Goal: Information Seeking & Learning: Check status

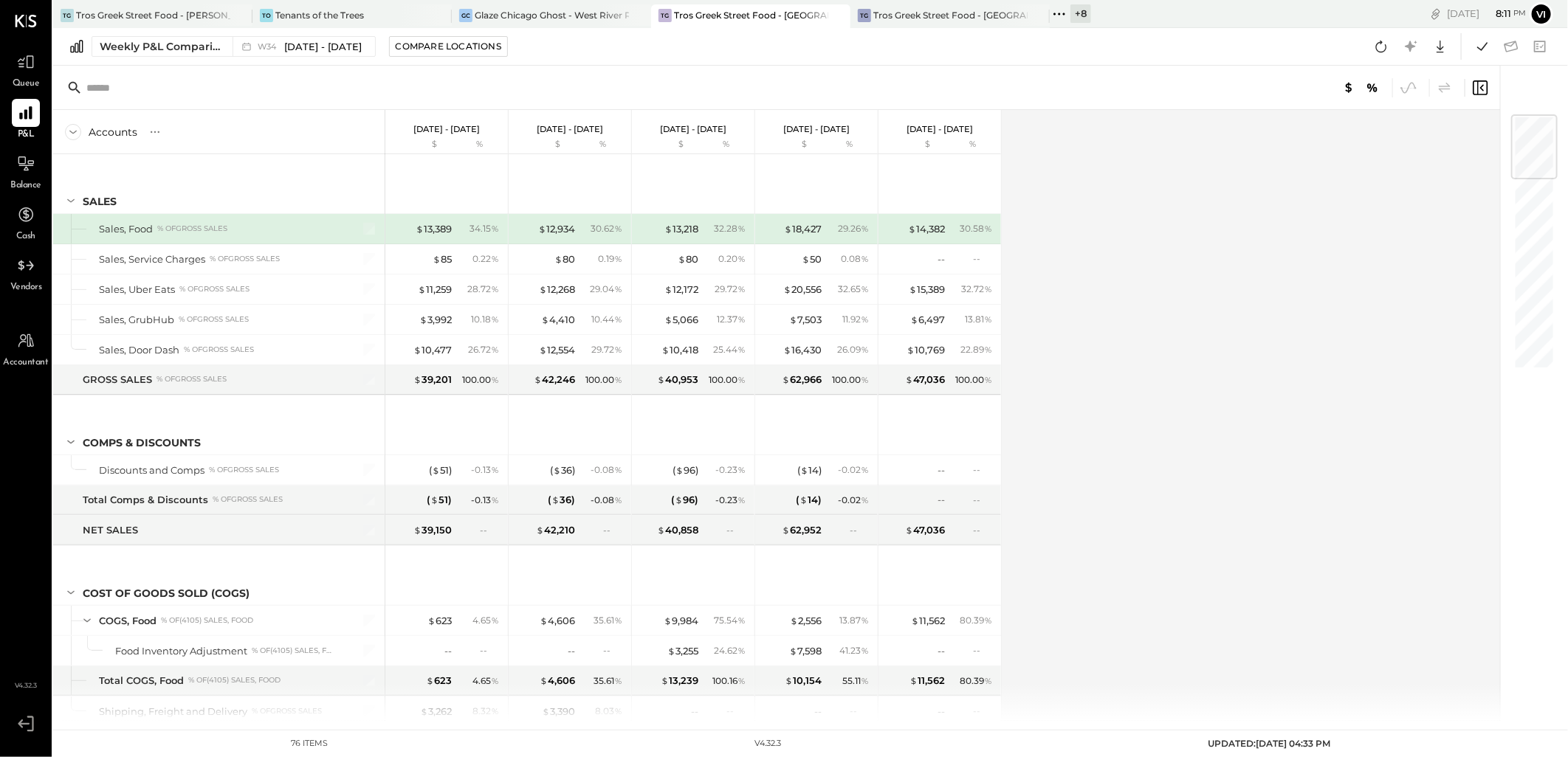
click at [17, 286] on span "Vendors" at bounding box center [26, 287] width 32 height 13
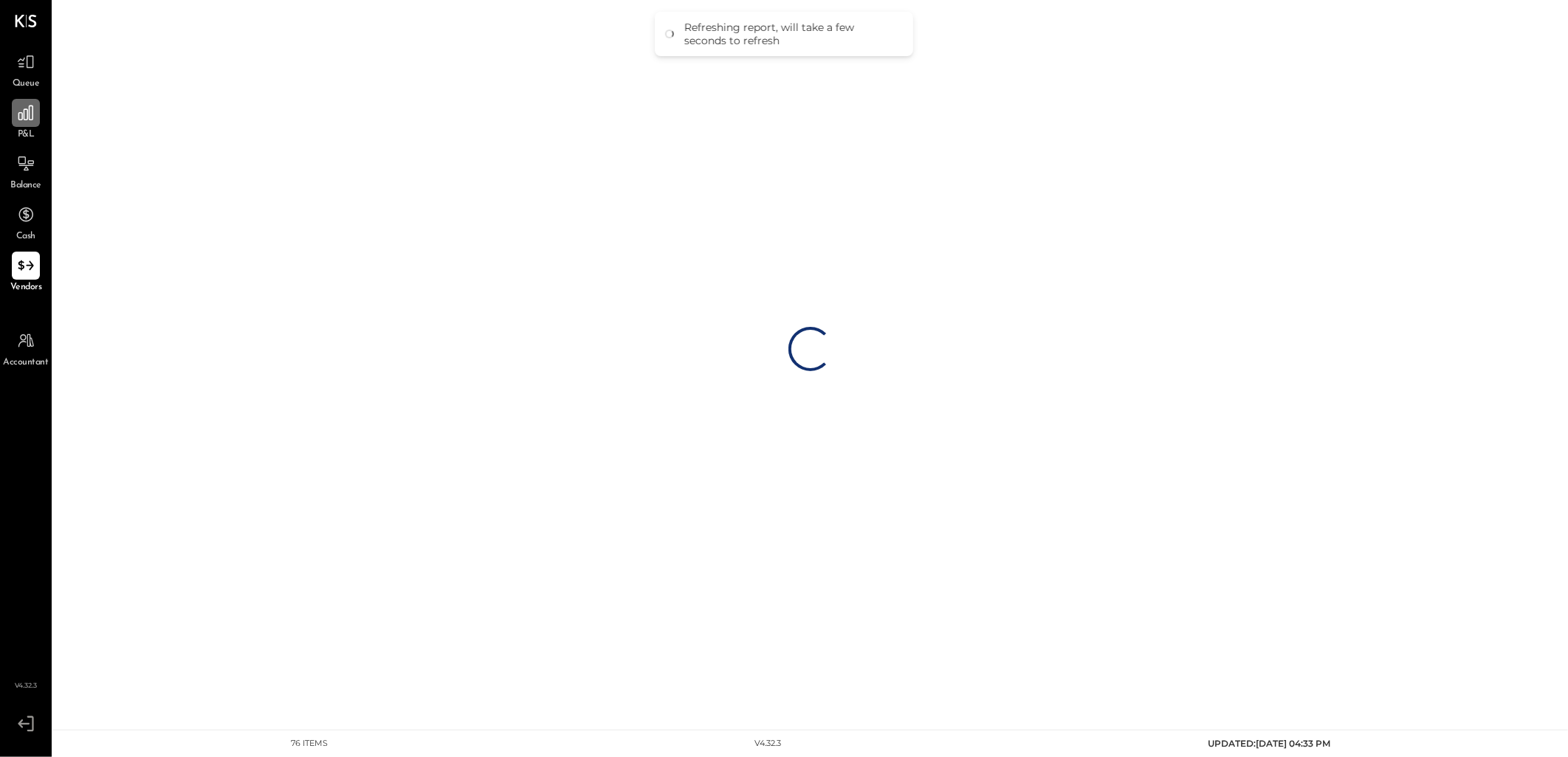
click at [27, 126] on div at bounding box center [25, 112] width 28 height 28
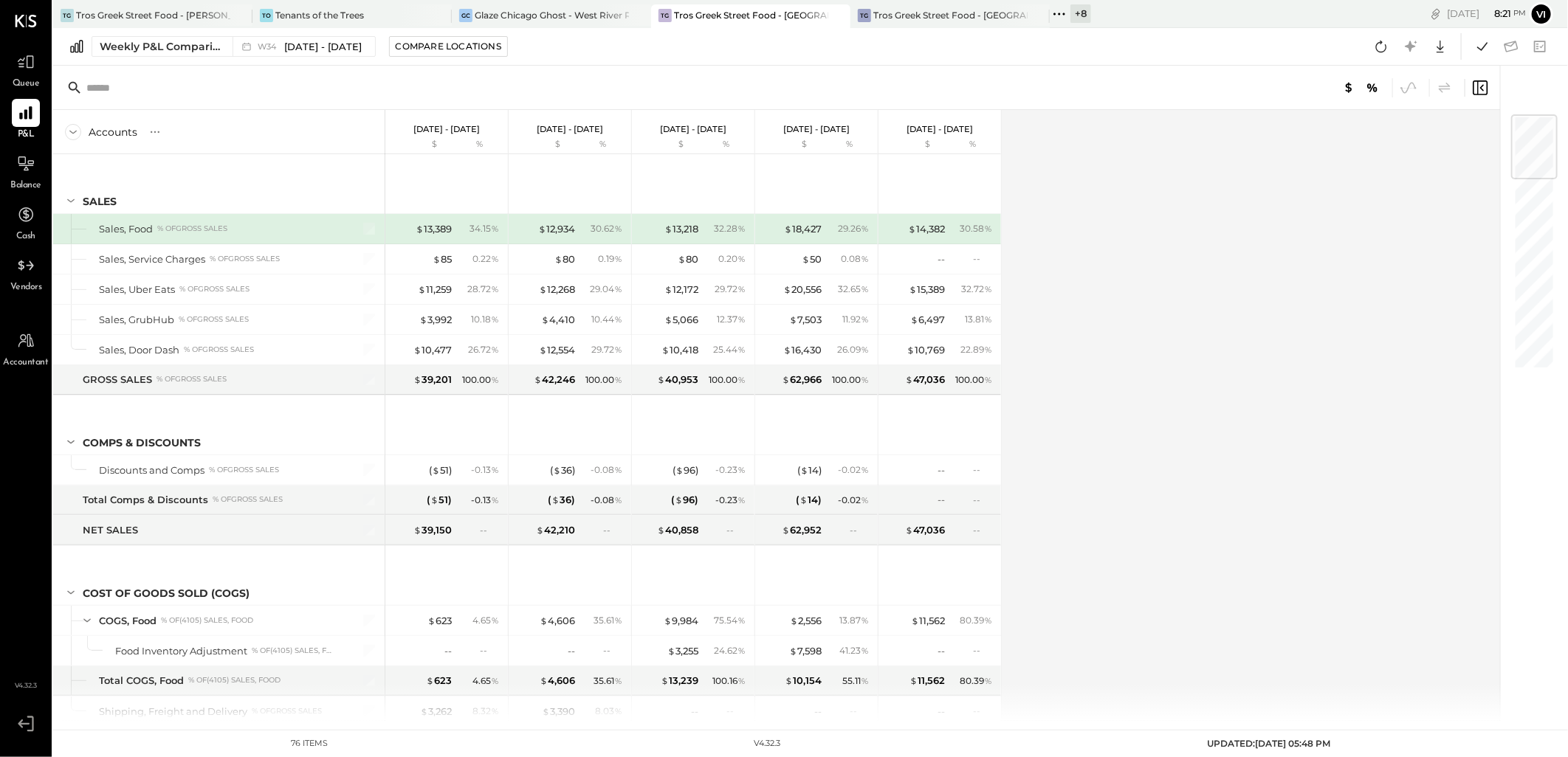
click at [1137, 404] on div "Accounts S % GL Aug 18 - 24, 2025 $ % Aug 11 - 17, 2025 $ % Aug 4 - 10, 2025 $ …" at bounding box center [777, 415] width 1449 height 611
click at [1152, 433] on div "Accounts S % GL Aug 18 - 24, 2025 $ % Aug 11 - 17, 2025 $ % Aug 4 - 10, 2025 $ …" at bounding box center [777, 415] width 1449 height 611
